Goal: Task Accomplishment & Management: Manage account settings

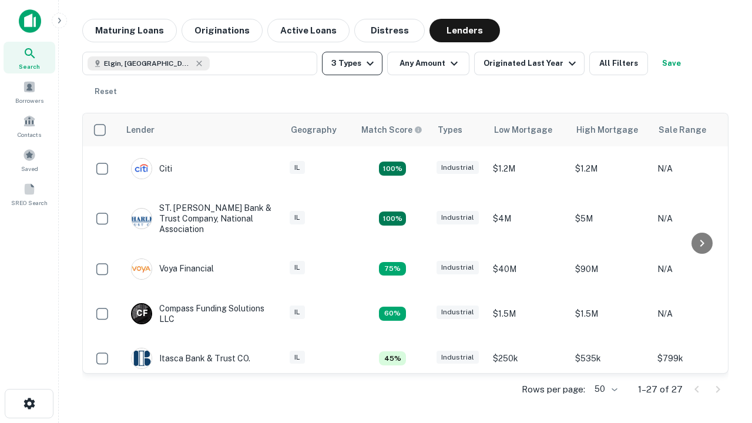
click at [352, 63] on button "3 Types" at bounding box center [352, 64] width 61 height 24
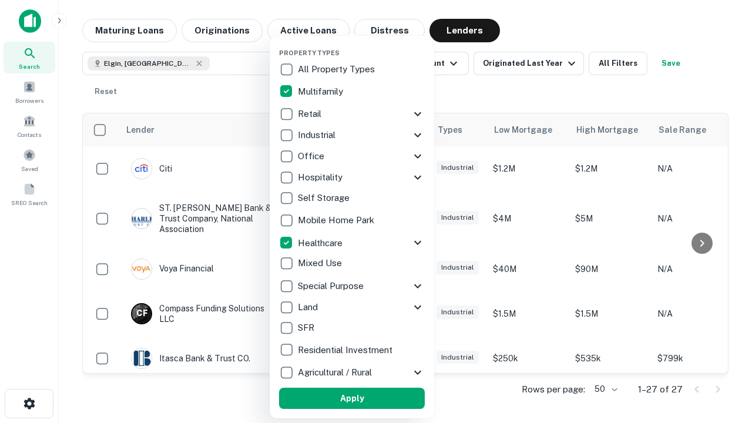
click at [352, 398] on button "Apply" at bounding box center [352, 398] width 146 height 21
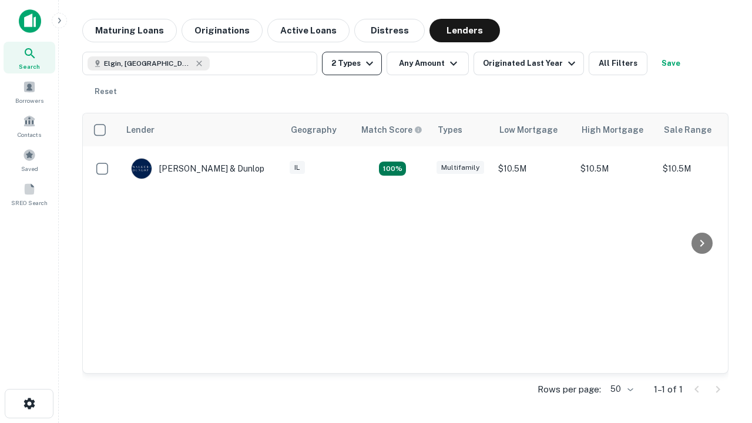
click at [352, 63] on button "2 Types" at bounding box center [352, 64] width 60 height 24
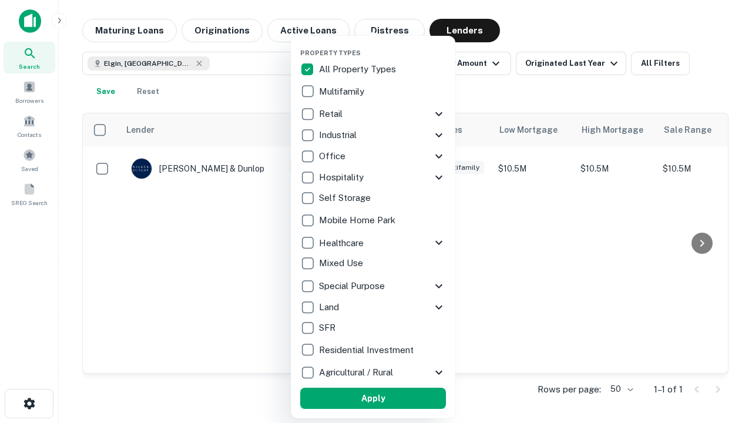
click at [373, 398] on button "Apply" at bounding box center [373, 398] width 146 height 21
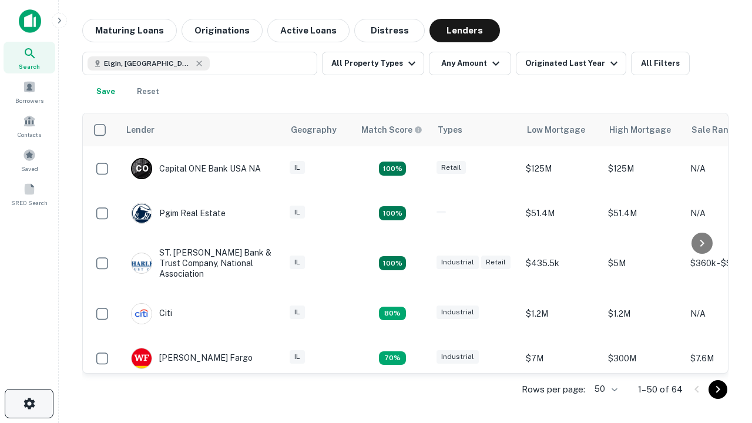
click at [29, 404] on icon "button" at bounding box center [29, 404] width 14 height 14
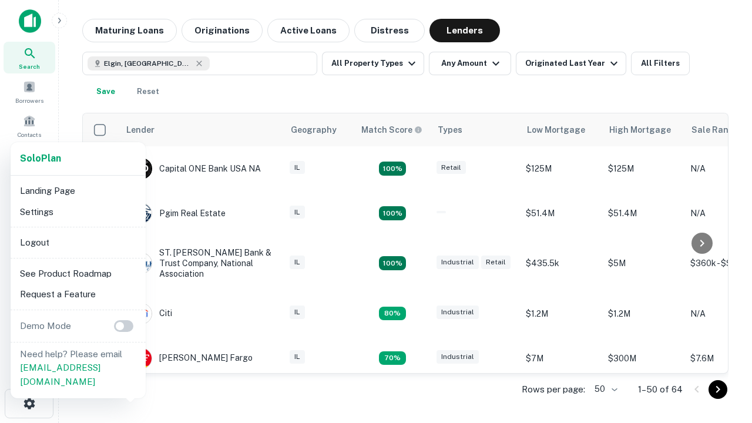
click at [78, 242] on li "Logout" at bounding box center [78, 242] width 126 height 21
